Goal: Task Accomplishment & Management: Manage account settings

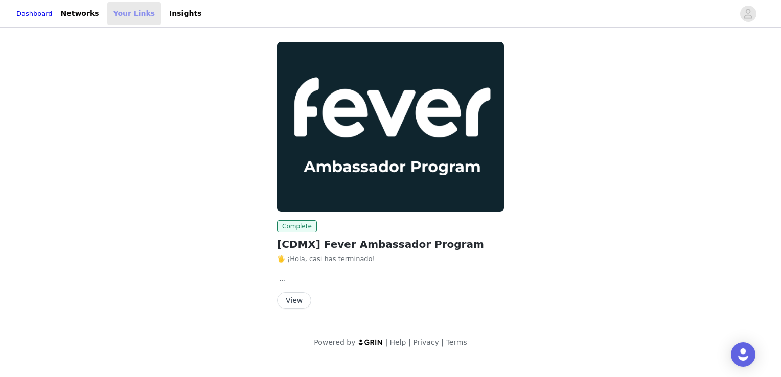
click at [111, 11] on link "Your Links" at bounding box center [134, 13] width 54 height 23
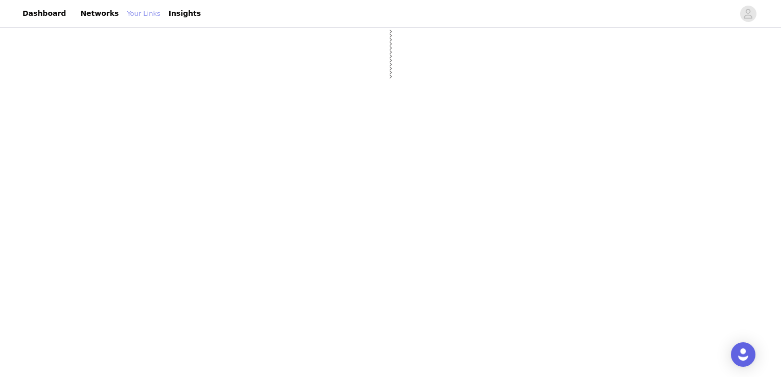
select select "12"
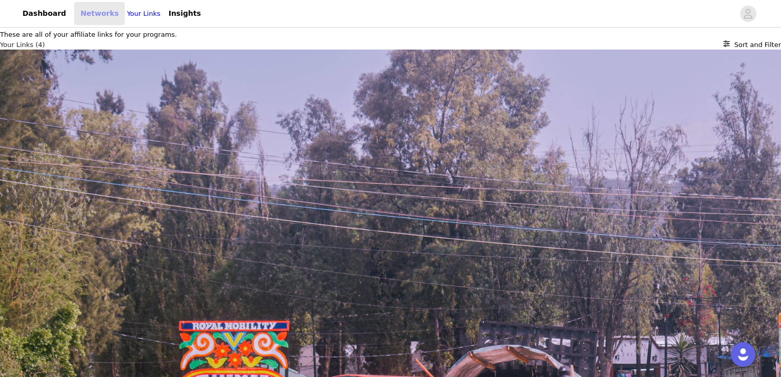
click at [87, 11] on link "Networks" at bounding box center [99, 13] width 51 height 23
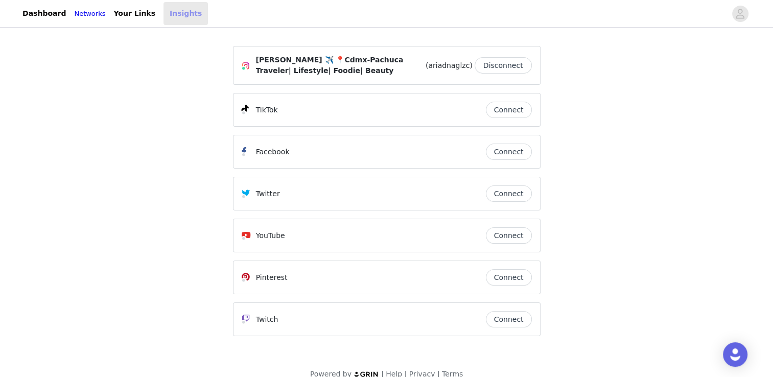
click at [192, 16] on link "Insights" at bounding box center [185, 13] width 44 height 23
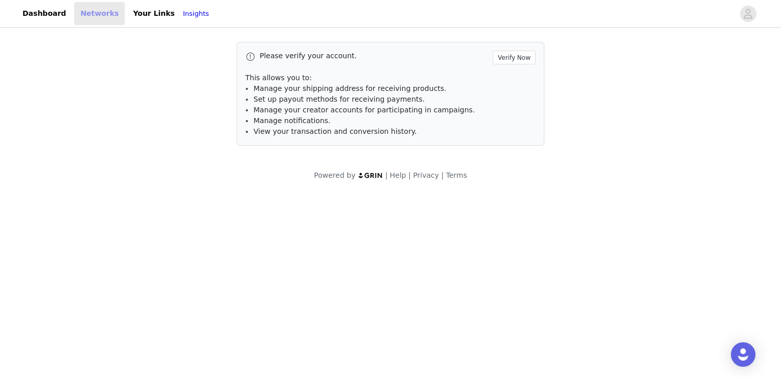
click at [81, 15] on link "Networks" at bounding box center [99, 13] width 51 height 23
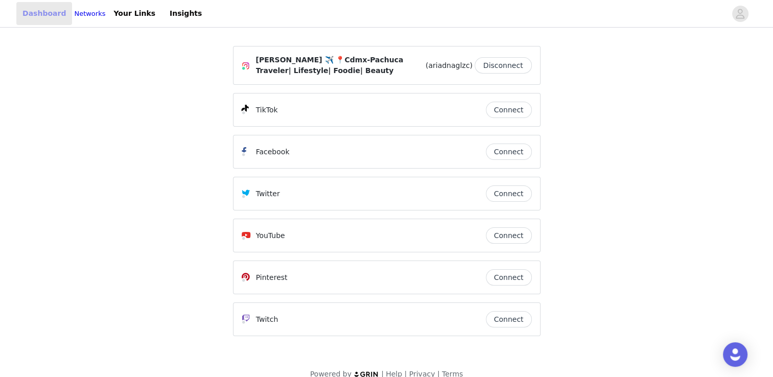
click at [39, 22] on link "Dashboard" at bounding box center [44, 13] width 56 height 23
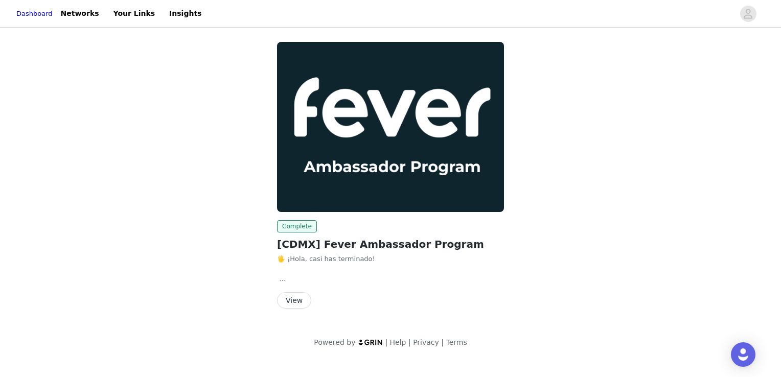
click at [64, 18] on div "Dashboard Networks Your Links Insights" at bounding box center [111, 13] width 191 height 23
click at [90, 5] on link "Networks" at bounding box center [80, 13] width 51 height 23
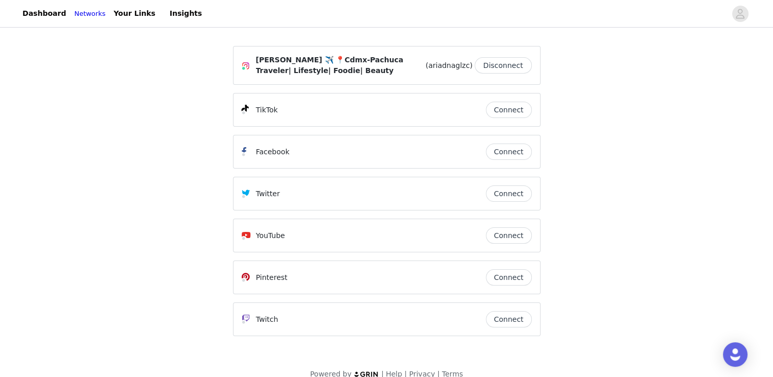
click at [510, 109] on button "Connect" at bounding box center [509, 110] width 46 height 16
click at [521, 148] on button "Connect" at bounding box center [509, 152] width 46 height 16
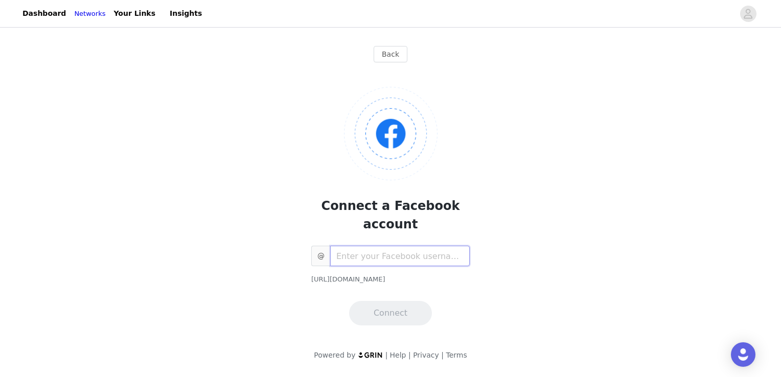
click at [419, 246] on input "text" at bounding box center [399, 256] width 139 height 20
type input "ariad"
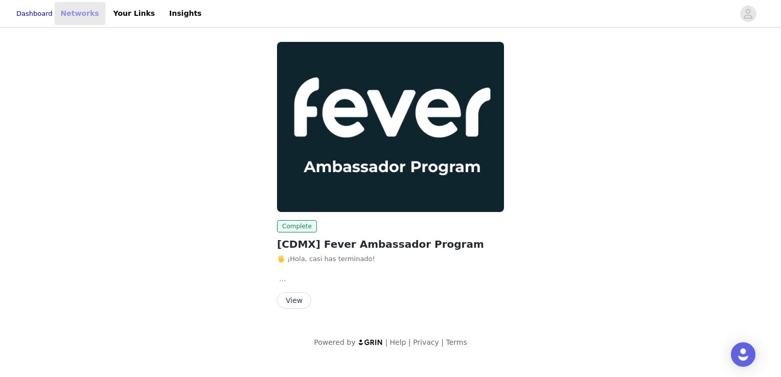
click at [93, 19] on link "Networks" at bounding box center [80, 13] width 51 height 23
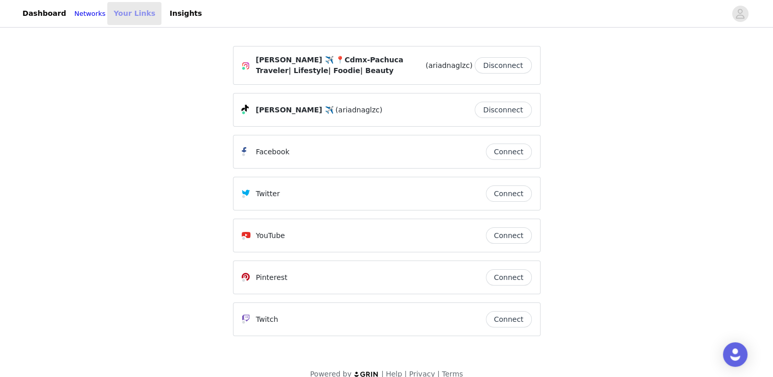
click at [121, 16] on link "Your Links" at bounding box center [134, 13] width 54 height 23
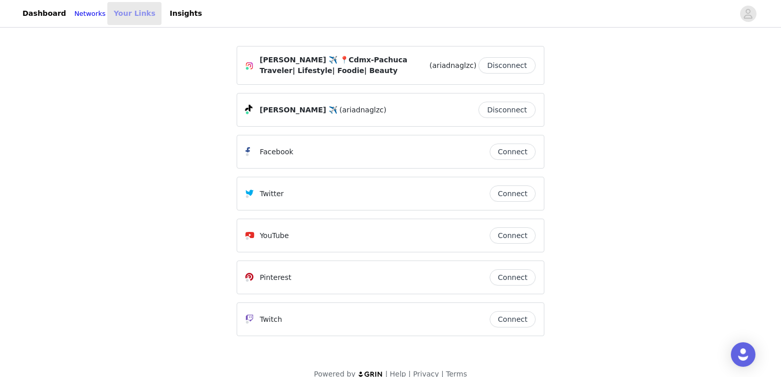
select select "12"
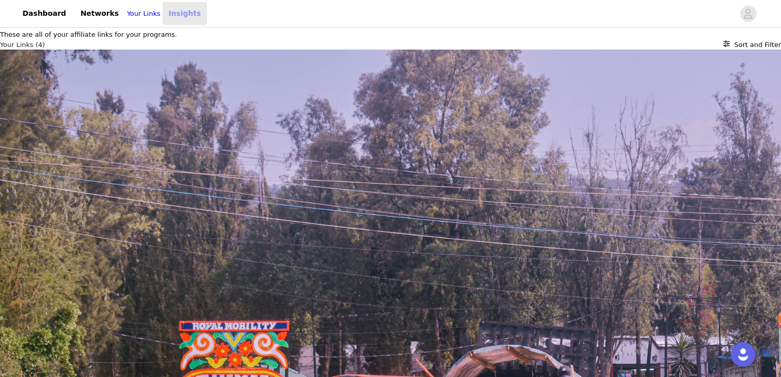
click at [187, 17] on link "Insights" at bounding box center [184, 13] width 44 height 23
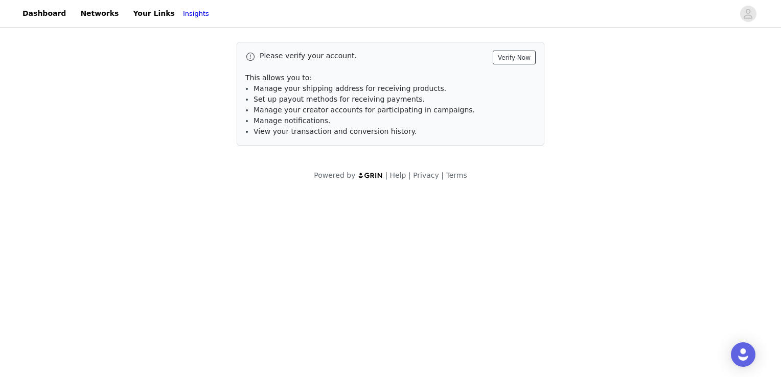
click at [521, 61] on button "Verify Now" at bounding box center [513, 58] width 43 height 14
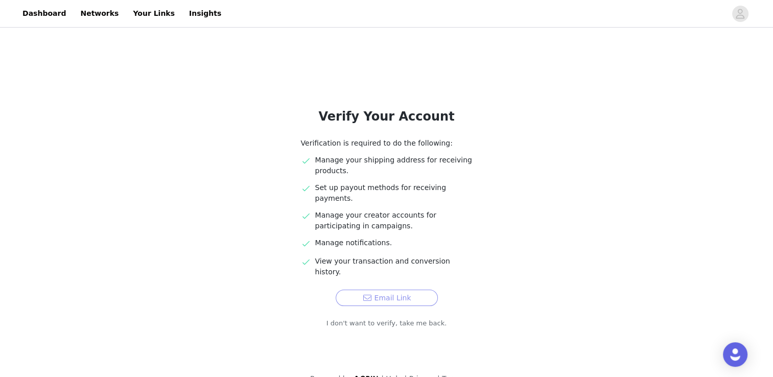
click at [407, 290] on button "Email Link" at bounding box center [387, 298] width 102 height 16
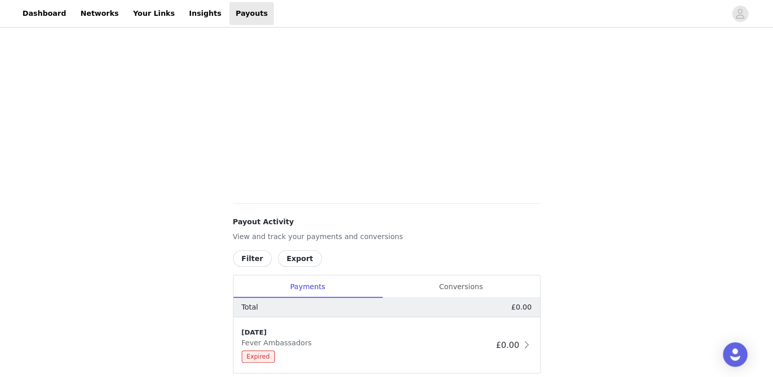
scroll to position [277, 0]
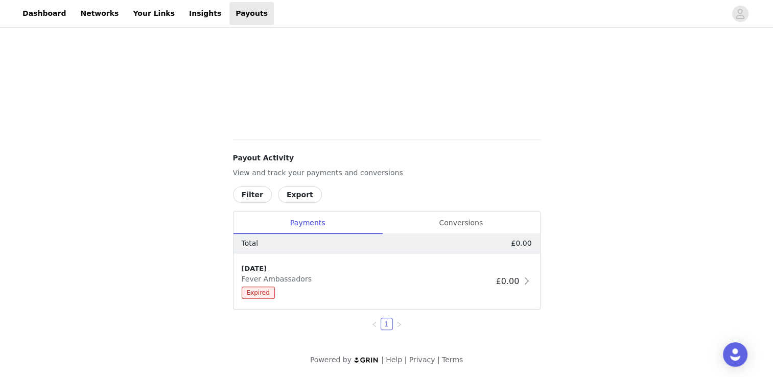
click at [394, 325] on link at bounding box center [399, 324] width 12 height 12
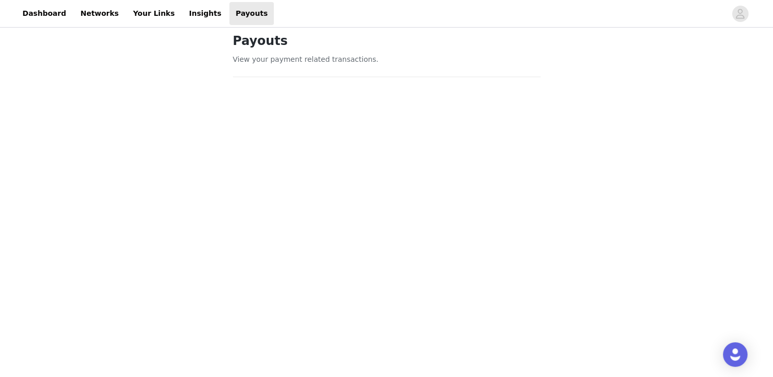
scroll to position [0, 0]
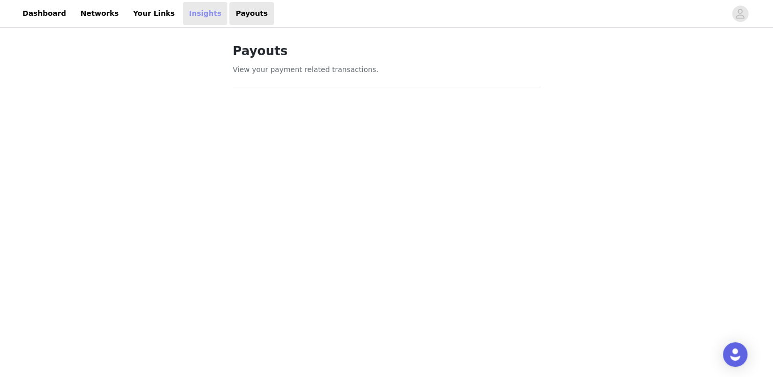
click at [190, 21] on link "Insights" at bounding box center [205, 13] width 44 height 23
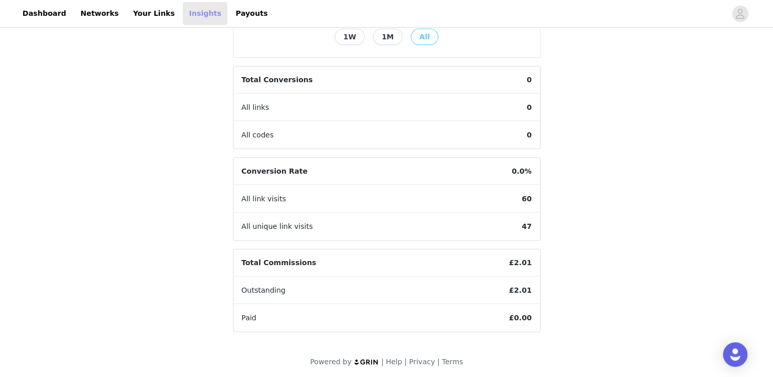
scroll to position [266, 0]
